Goal: Transaction & Acquisition: Subscribe to service/newsletter

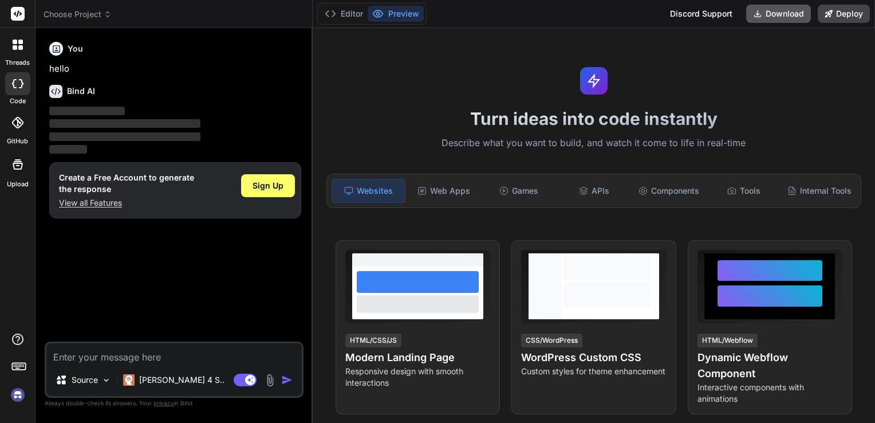
click at [787, 16] on button "Download" at bounding box center [778, 14] width 65 height 18
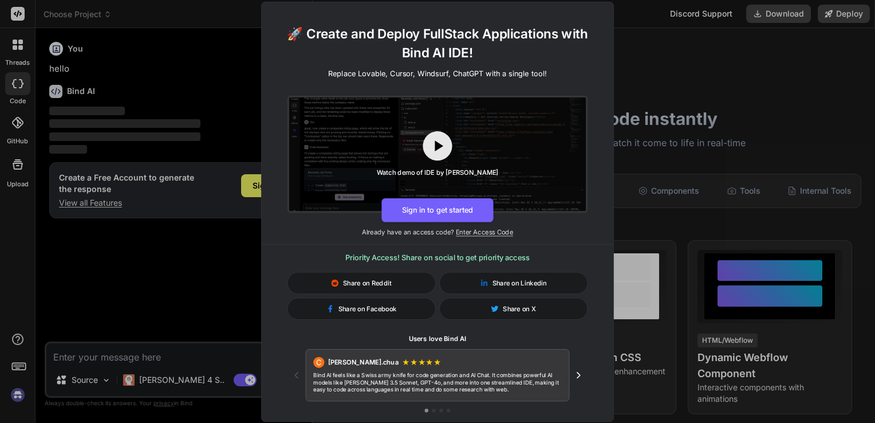
click at [576, 375] on icon "Next testimonial" at bounding box center [578, 374] width 11 height 11
click at [577, 375] on icon "Next testimonial" at bounding box center [578, 374] width 11 height 11
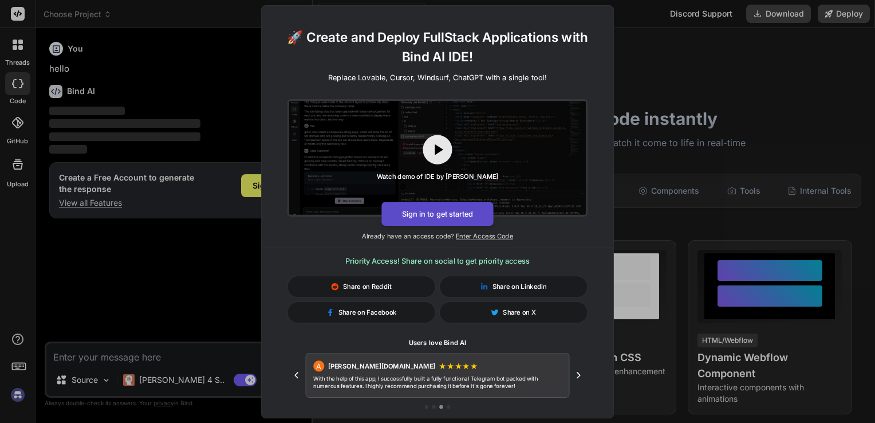
click at [460, 214] on button "Sign in to get started" at bounding box center [438, 214] width 112 height 24
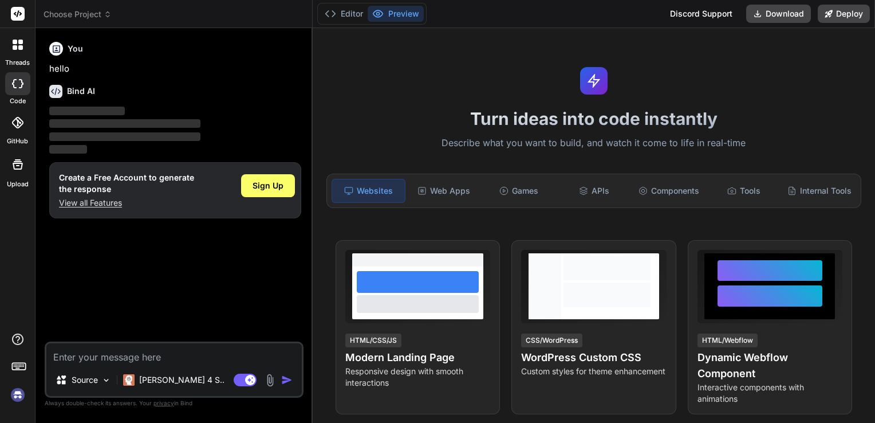
type textarea "x"
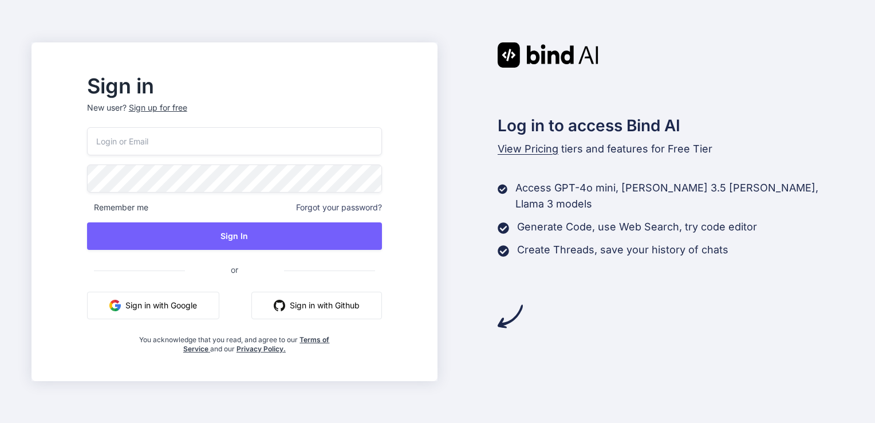
click at [216, 301] on button "Sign in with Google" at bounding box center [153, 305] width 132 height 27
click at [187, 109] on div "Sign up for free" at bounding box center [158, 107] width 58 height 11
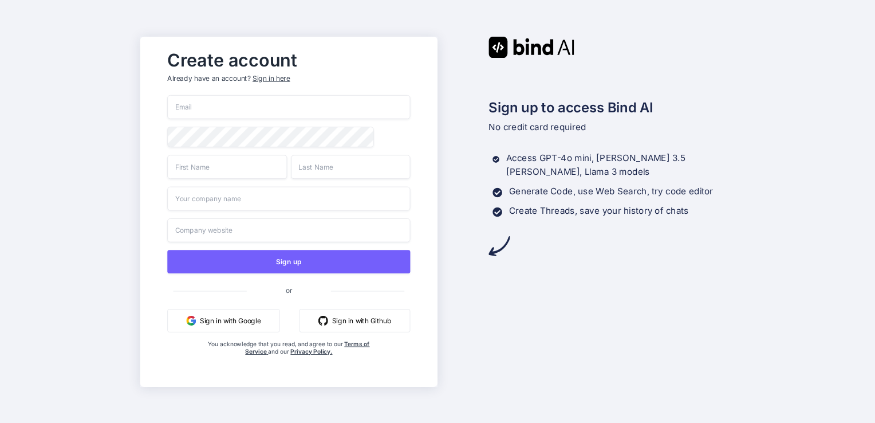
click at [227, 99] on input "email" at bounding box center [288, 107] width 243 height 24
paste input "vilowef386@etenx.com"
type input "vilowef386@etenx.com"
drag, startPoint x: 133, startPoint y: 116, endPoint x: 151, endPoint y: 122, distance: 18.8
click at [135, 116] on div "Create account Already have an account? Sign in here vilowef386@etenx.com Sign …" at bounding box center [437, 211] width 875 height 423
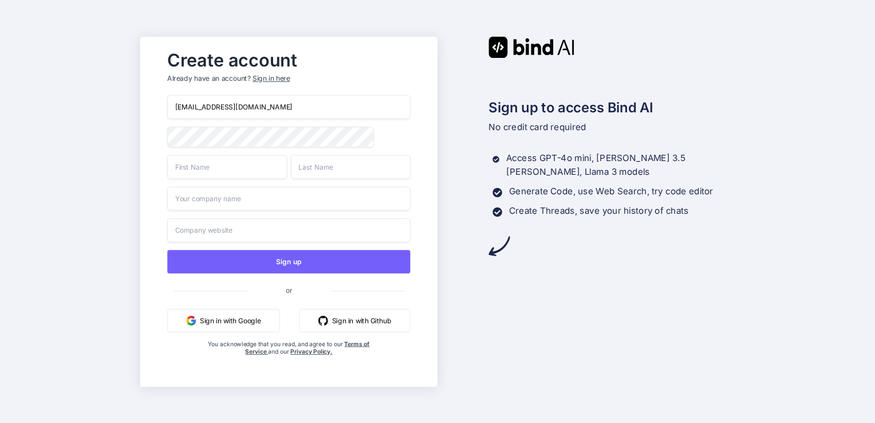
click at [232, 175] on input "text" at bounding box center [227, 167] width 120 height 24
click at [204, 171] on input "text" at bounding box center [227, 167] width 120 height 24
type input "li"
type input "da"
click at [247, 200] on input "text" at bounding box center [288, 198] width 243 height 24
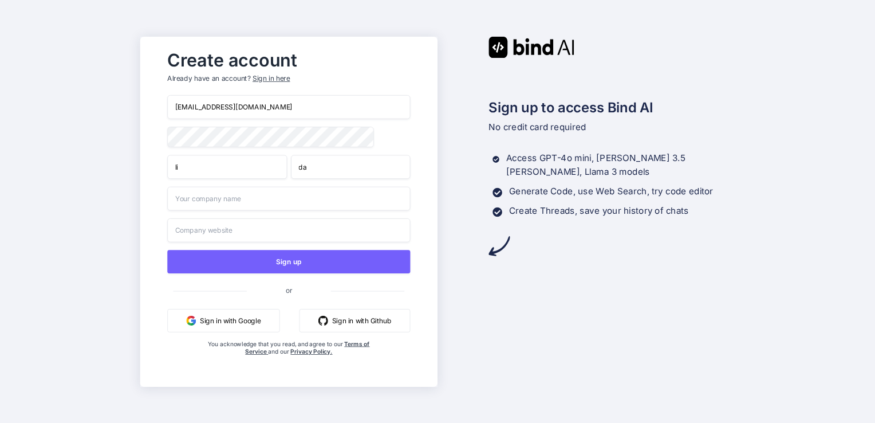
type input "Business"
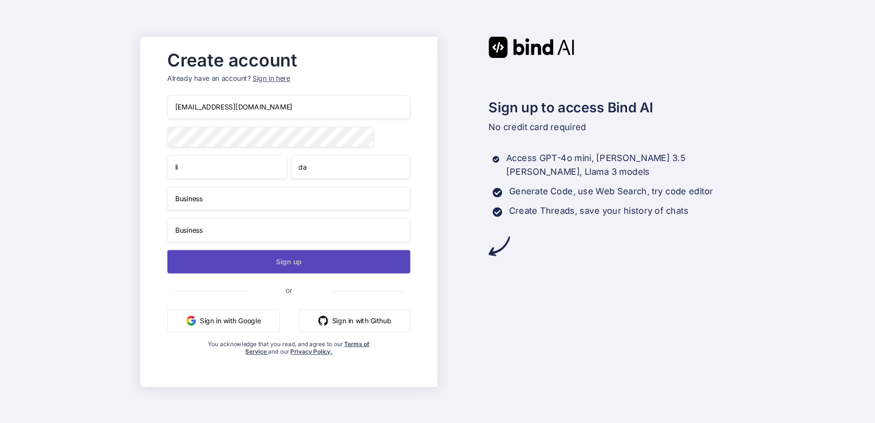
click at [314, 265] on button "Sign up" at bounding box center [288, 261] width 243 height 23
click at [268, 259] on button "Sign up" at bounding box center [288, 261] width 243 height 23
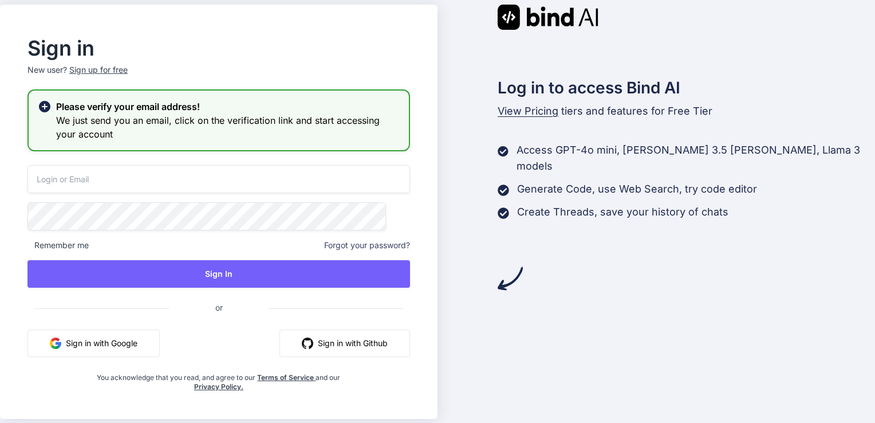
click at [211, 178] on input "email" at bounding box center [218, 179] width 383 height 28
paste input "vilowef386@etenx.com"
type input "vilowef386@etenx.com"
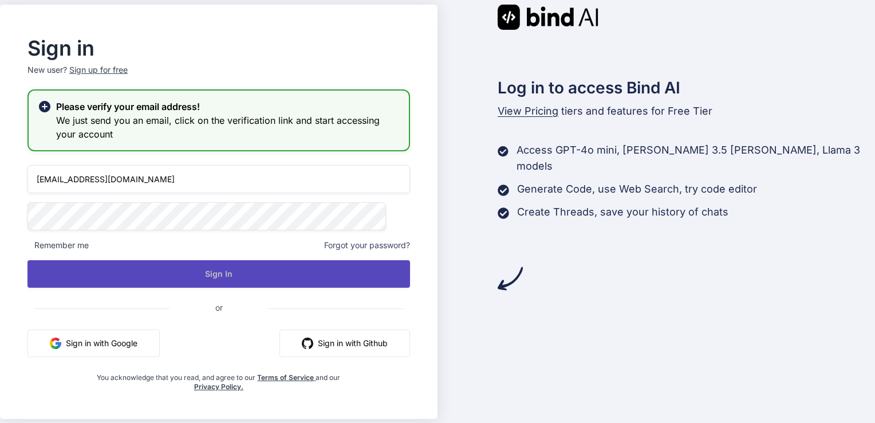
click at [274, 281] on button "Sign In" at bounding box center [218, 273] width 383 height 27
click at [354, 277] on button "Sign In" at bounding box center [218, 273] width 383 height 27
